Goal: Navigation & Orientation: Find specific page/section

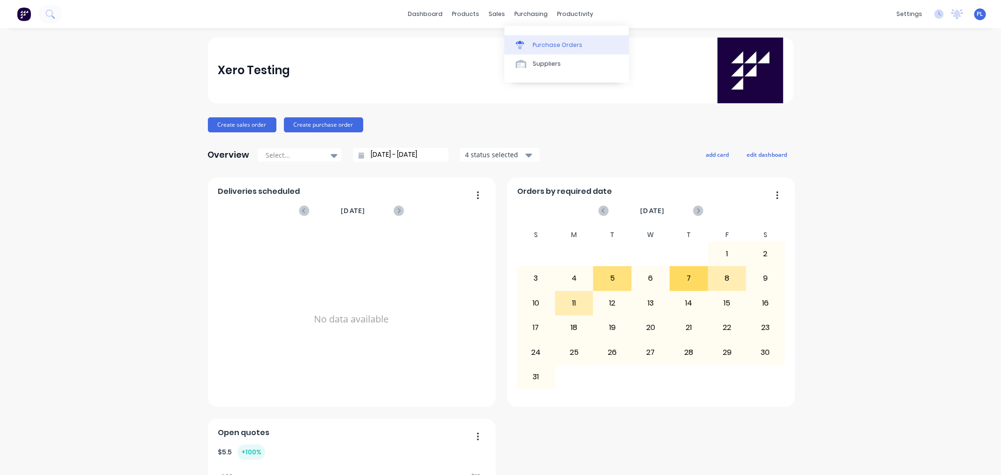
click at [521, 49] on icon at bounding box center [520, 45] width 8 height 8
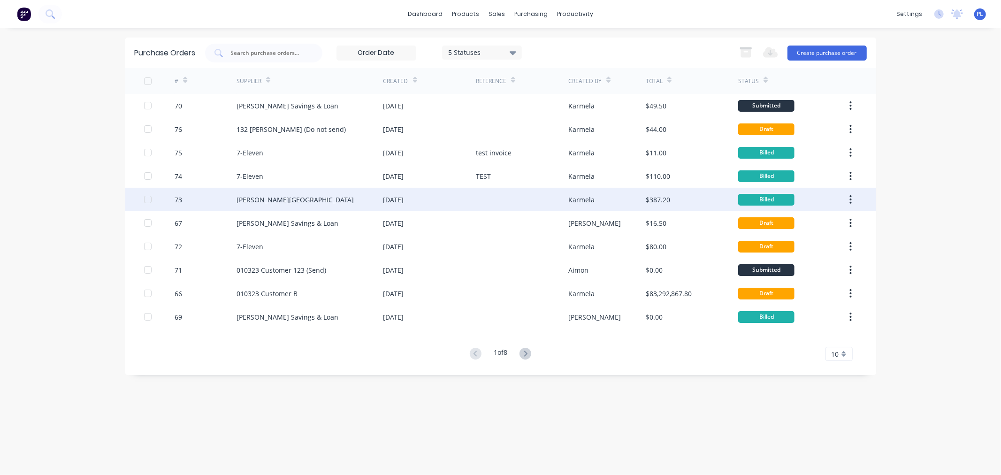
click at [507, 199] on div at bounding box center [522, 199] width 92 height 23
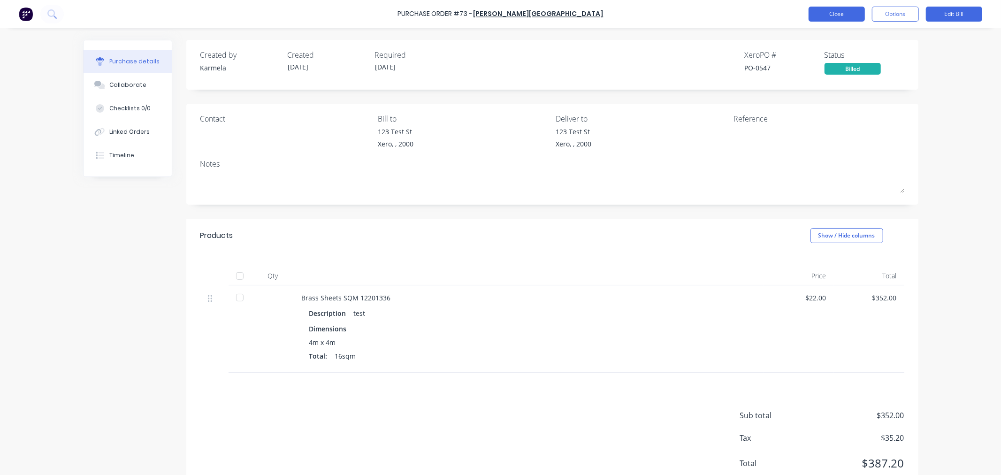
click at [824, 14] on button "Close" at bounding box center [837, 14] width 56 height 15
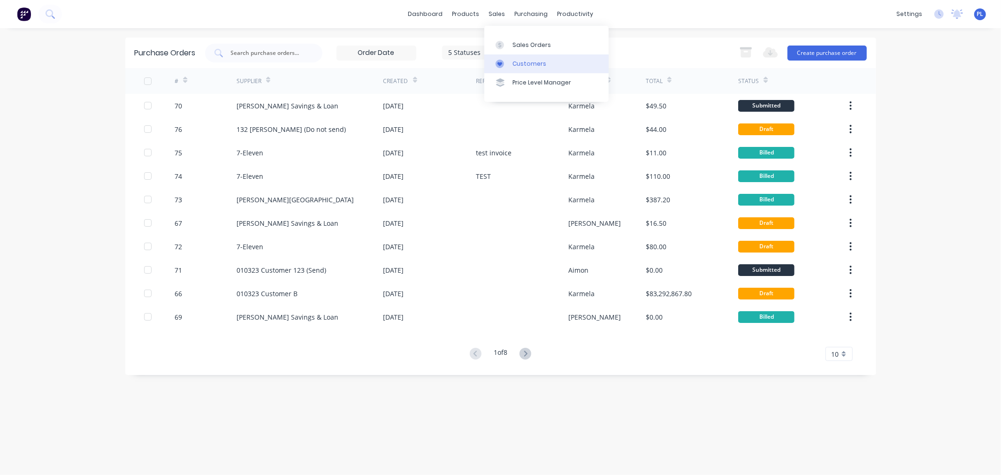
click at [514, 66] on div "Customers" at bounding box center [530, 64] width 34 height 8
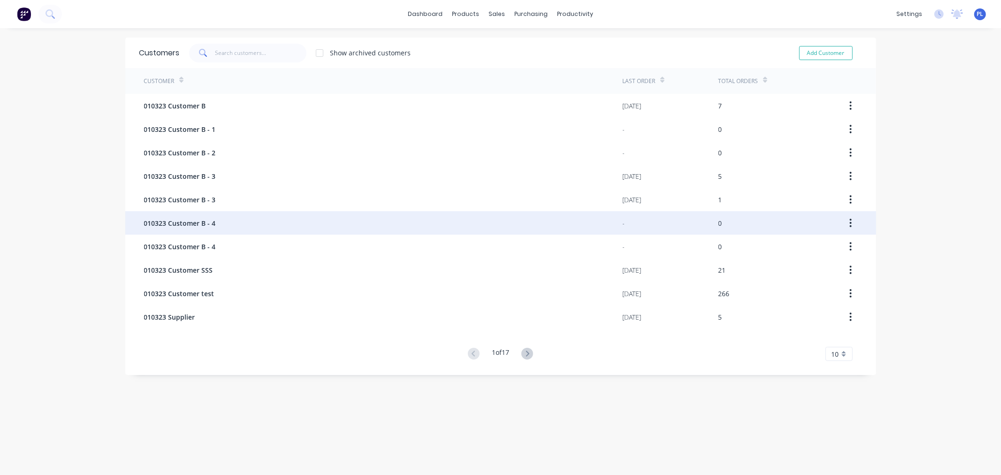
click at [437, 227] on div "010323 Customer B - 4" at bounding box center [383, 222] width 479 height 23
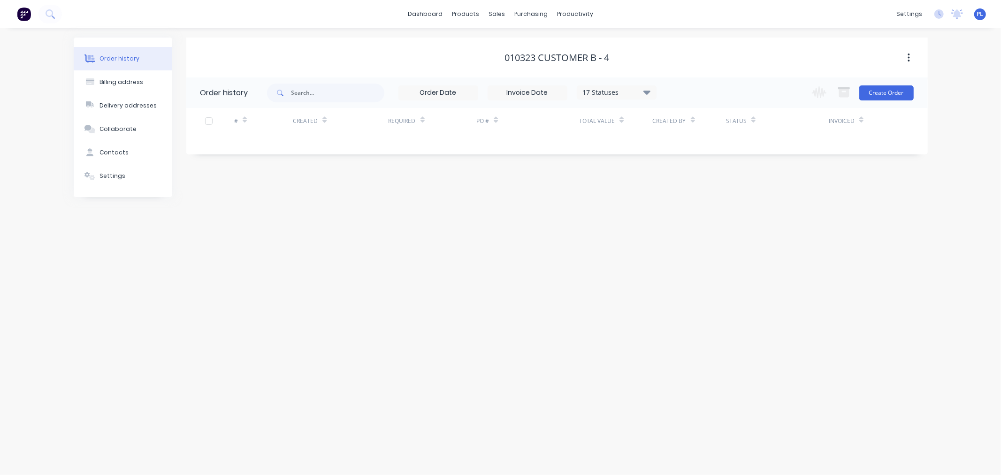
click at [105, 206] on div "Order history Billing address Delivery addresses Collaborate Contacts Settings …" at bounding box center [500, 251] width 1001 height 447
click at [103, 180] on div "Settings" at bounding box center [113, 176] width 26 height 8
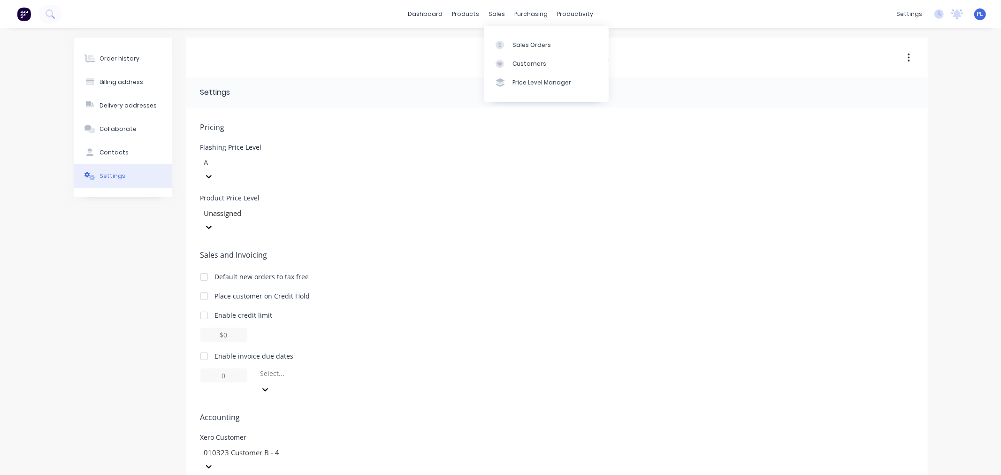
click at [533, 77] on link "Price Level Manager" at bounding box center [546, 82] width 124 height 19
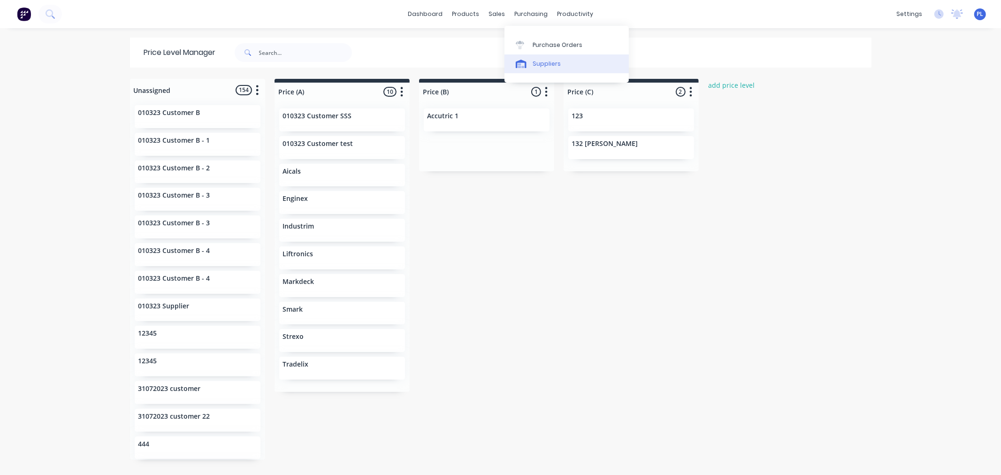
click at [521, 72] on link "Suppliers" at bounding box center [567, 63] width 124 height 19
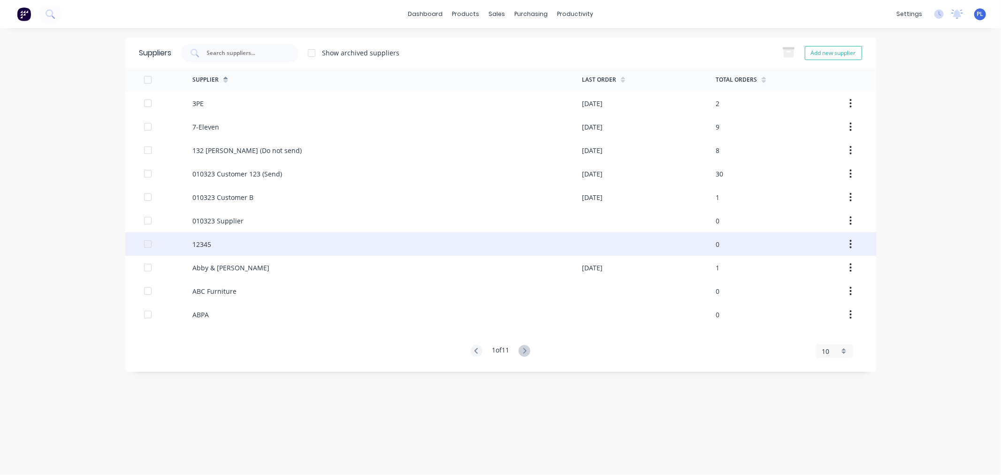
click at [287, 245] on div "12345" at bounding box center [387, 243] width 390 height 23
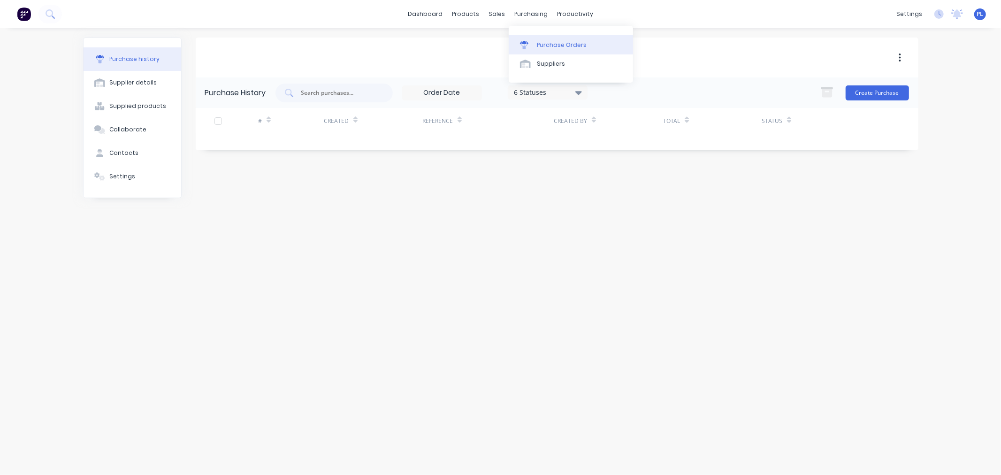
click at [559, 46] on div "Purchase Orders" at bounding box center [562, 45] width 50 height 8
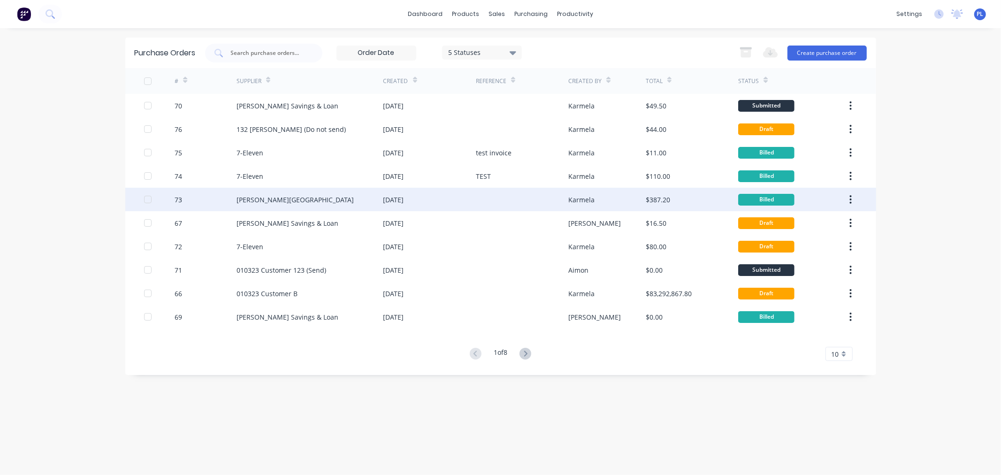
click at [354, 198] on div "[PERSON_NAME][GEOGRAPHIC_DATA]" at bounding box center [310, 199] width 147 height 23
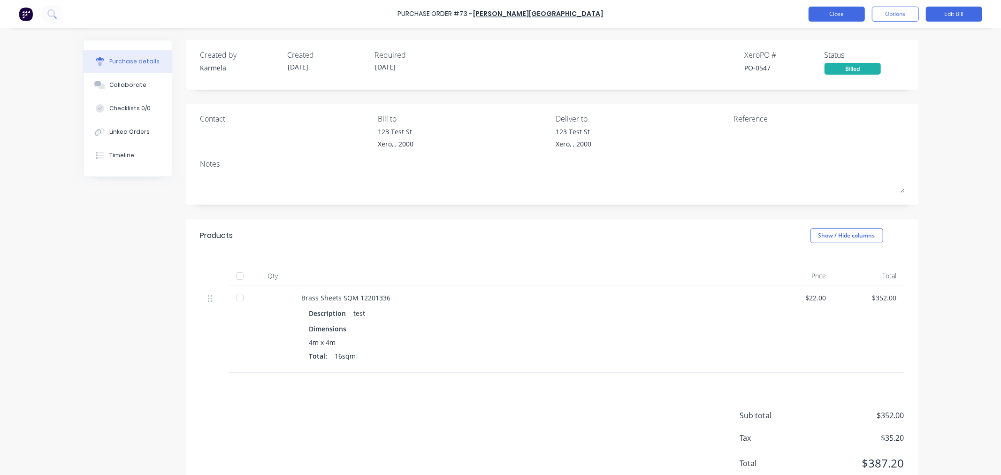
click at [838, 20] on button "Close" at bounding box center [837, 14] width 56 height 15
